Goal: Task Accomplishment & Management: Use online tool/utility

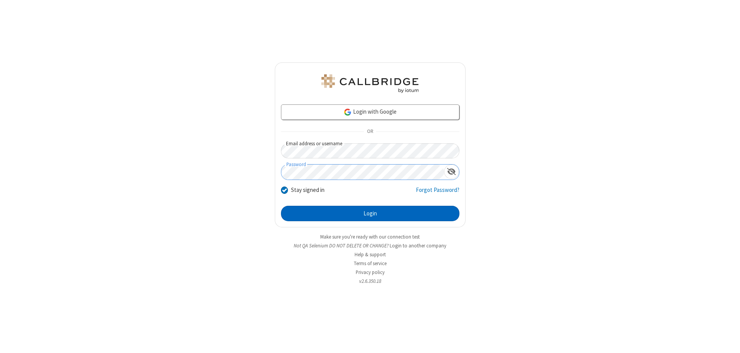
click at [370, 213] on button "Login" at bounding box center [370, 213] width 178 height 15
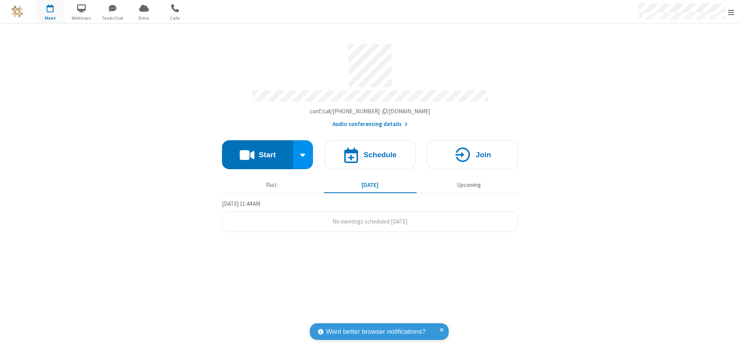
click at [257, 151] on button "Start" at bounding box center [257, 154] width 71 height 29
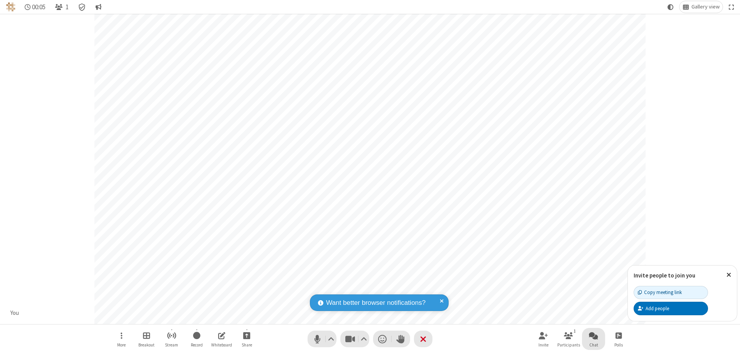
click at [593, 335] on span "Open chat" at bounding box center [593, 336] width 9 height 10
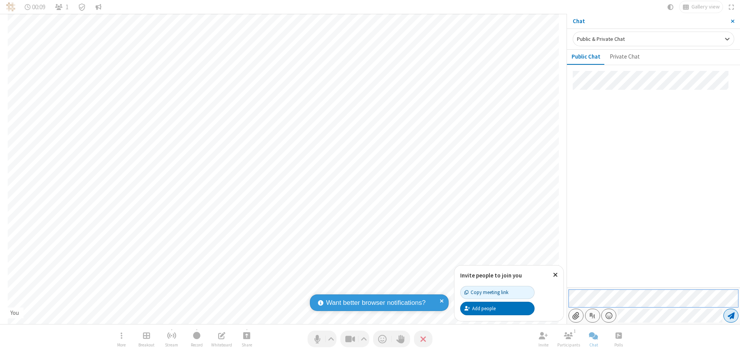
click at [731, 316] on span "Send message" at bounding box center [731, 316] width 7 height 8
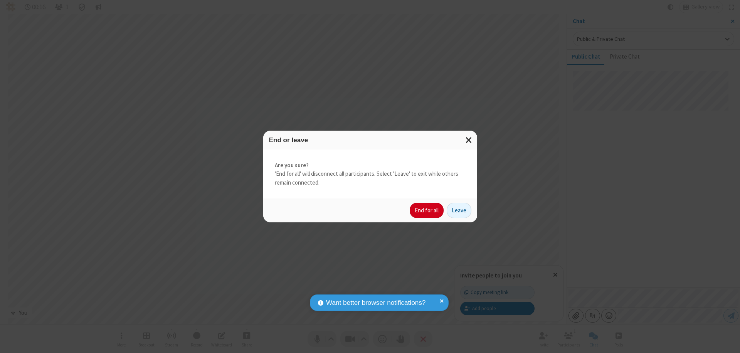
click at [427, 210] on button "End for all" at bounding box center [427, 210] width 34 height 15
